Goal: Task Accomplishment & Management: Manage account settings

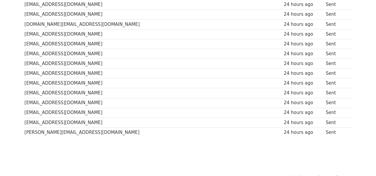
scroll to position [257, 0]
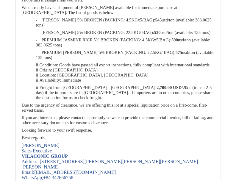
scroll to position [416, 0]
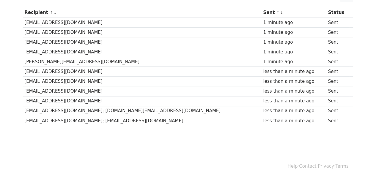
scroll to position [92, 0]
